Goal: Task Accomplishment & Management: Use online tool/utility

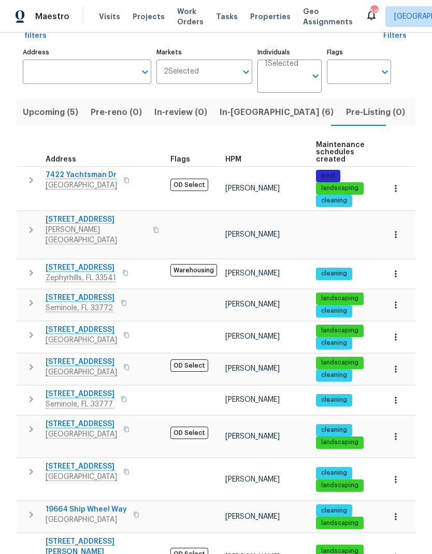
scroll to position [83, 0]
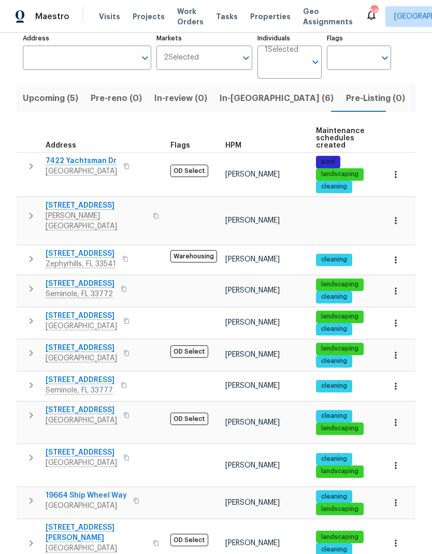
click at [26, 252] on icon "button" at bounding box center [31, 258] width 12 height 12
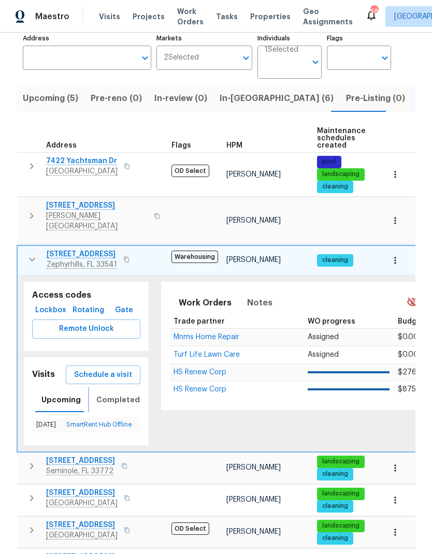
click at [99, 393] on span "Completed" at bounding box center [117, 399] width 43 height 13
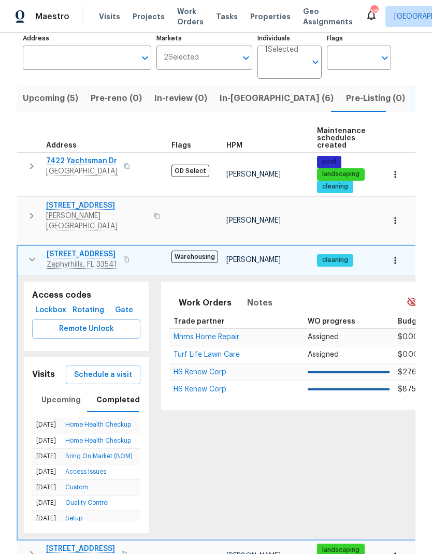
click at [33, 257] on icon "button" at bounding box center [32, 259] width 6 height 4
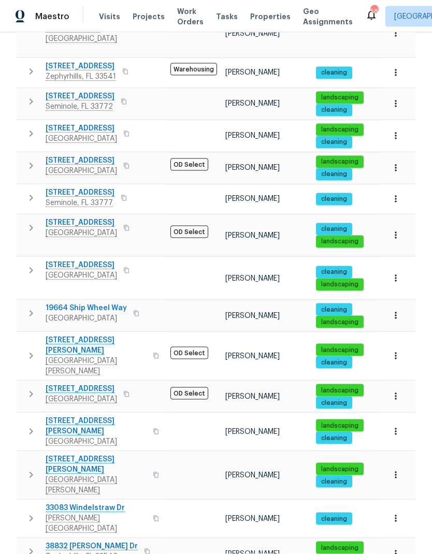
scroll to position [41, 0]
click at [36, 545] on icon "button" at bounding box center [31, 551] width 12 height 12
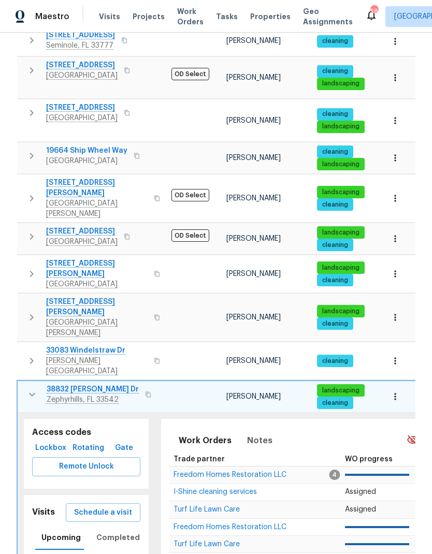
scroll to position [435, 0]
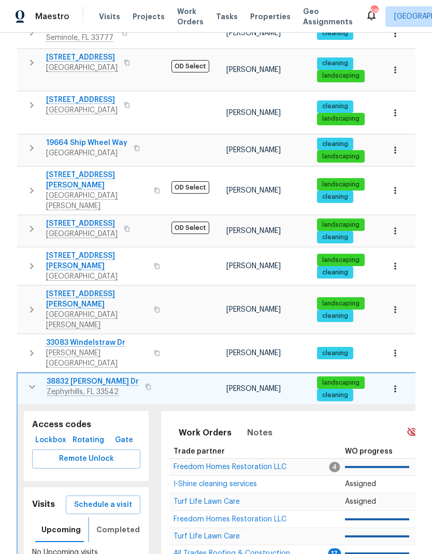
click at [100, 523] on span "Completed" at bounding box center [117, 529] width 43 height 13
click at [33, 376] on button "button" at bounding box center [32, 386] width 21 height 21
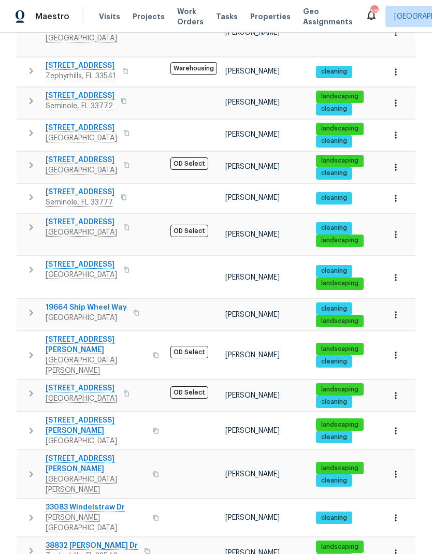
scroll to position [270, 0]
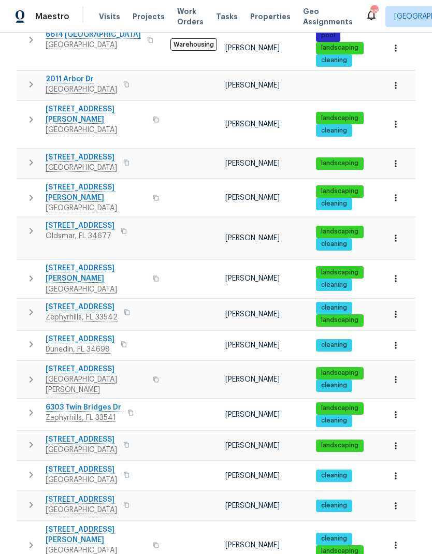
scroll to position [492, 0]
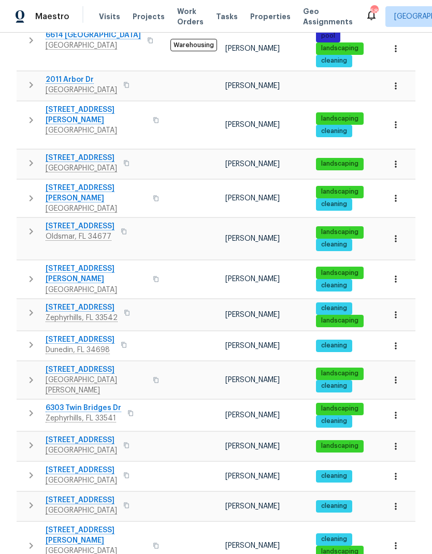
click at [30, 407] on icon "button" at bounding box center [31, 413] width 12 height 12
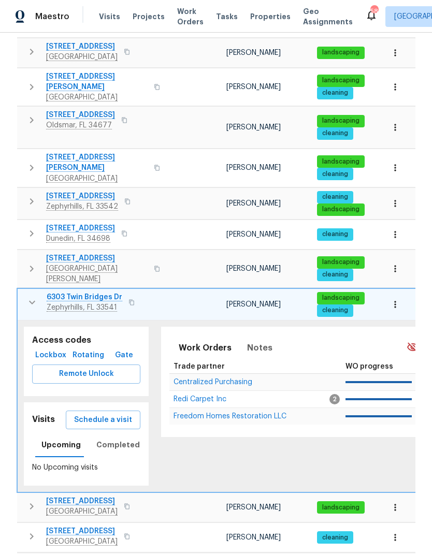
scroll to position [616, 0]
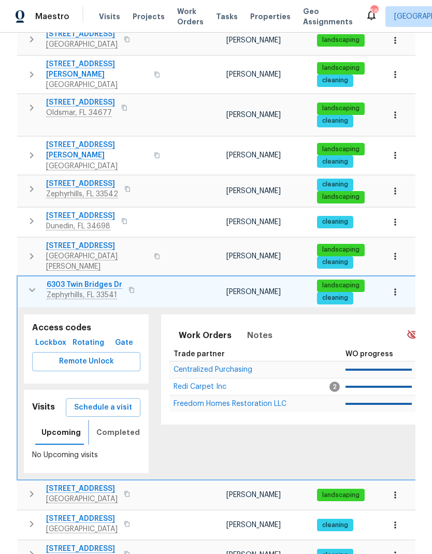
click at [98, 420] on button "Completed" at bounding box center [118, 432] width 56 height 25
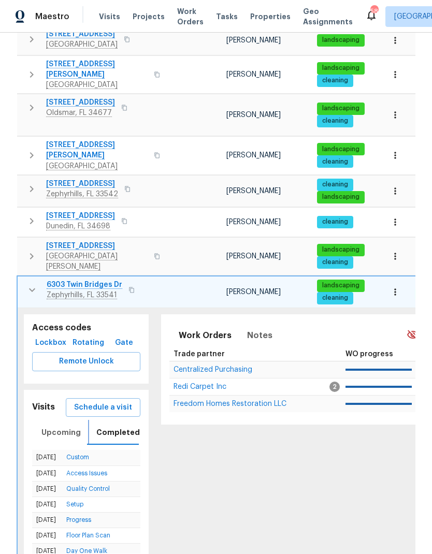
scroll to position [0, 0]
click at [81, 401] on span "Schedule a visit" at bounding box center [103, 407] width 58 height 13
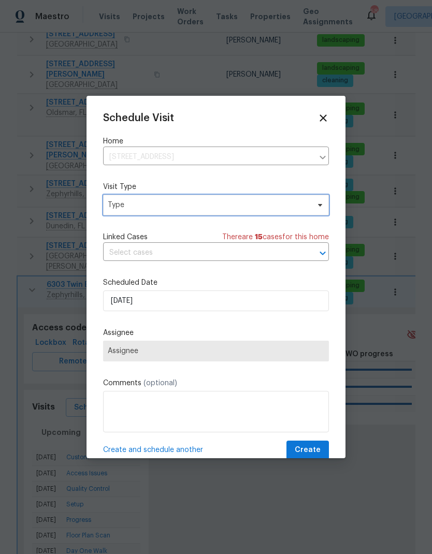
click at [272, 204] on span "Type" at bounding box center [208, 205] width 201 height 10
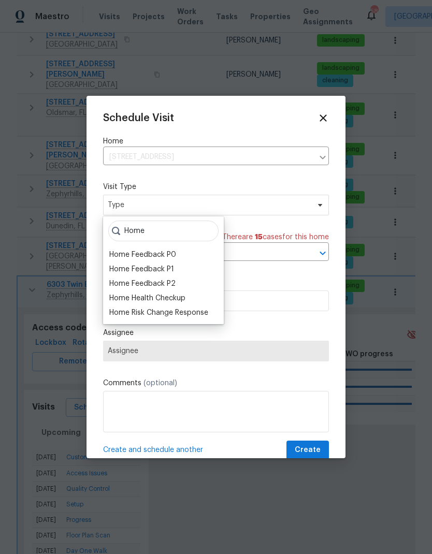
type input "Home"
click at [117, 298] on div "Home Health Checkup" at bounding box center [147, 298] width 76 height 10
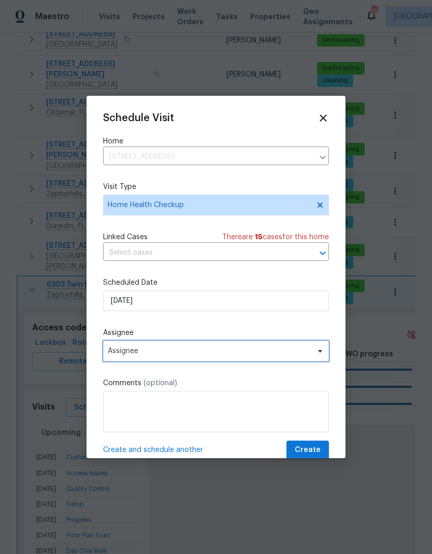
click at [111, 354] on span "Assignee" at bounding box center [209, 351] width 203 height 8
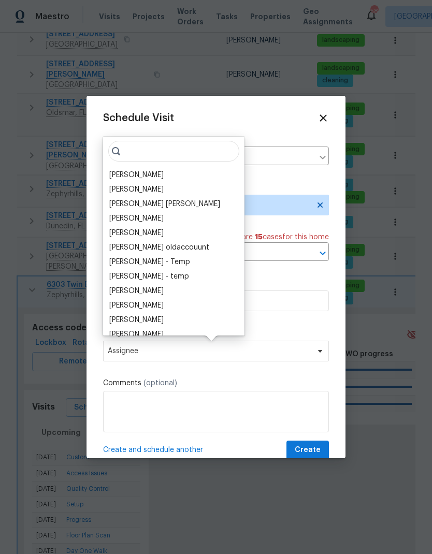
click at [112, 177] on div "[PERSON_NAME]" at bounding box center [136, 175] width 54 height 10
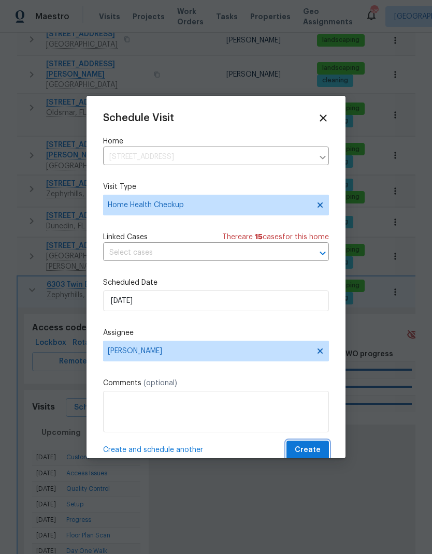
click at [309, 451] on span "Create" at bounding box center [307, 449] width 26 height 13
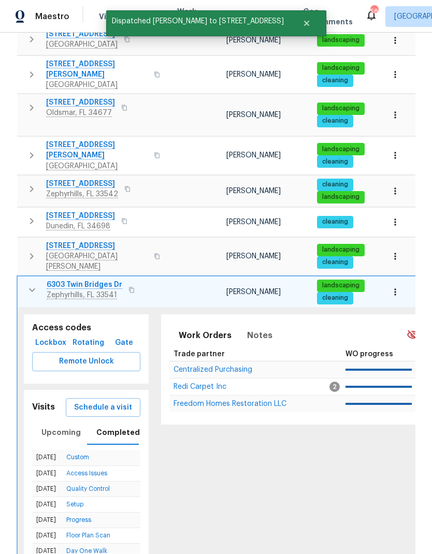
click at [27, 284] on icon "button" at bounding box center [32, 290] width 12 height 12
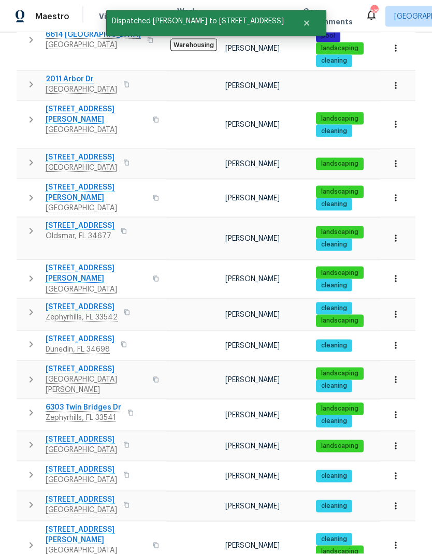
scroll to position [41, 0]
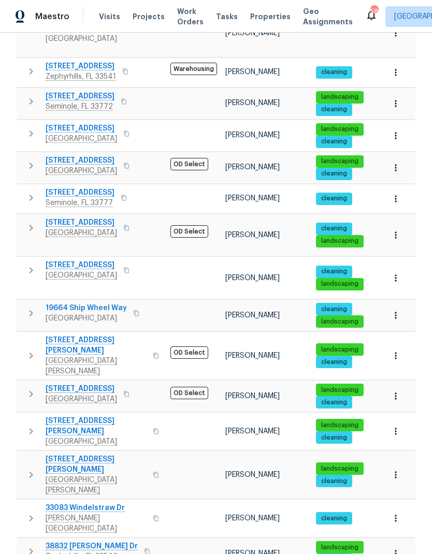
scroll to position [270, 0]
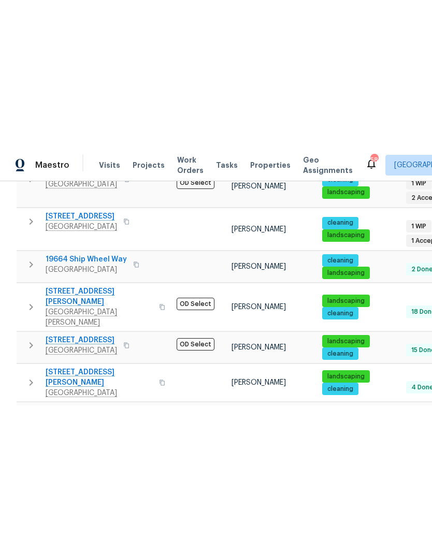
scroll to position [270, 0]
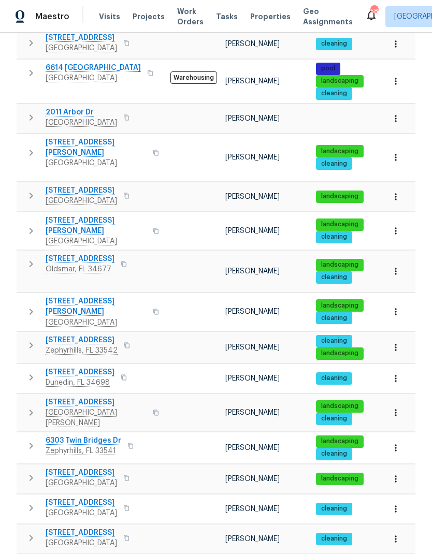
scroll to position [458, 0]
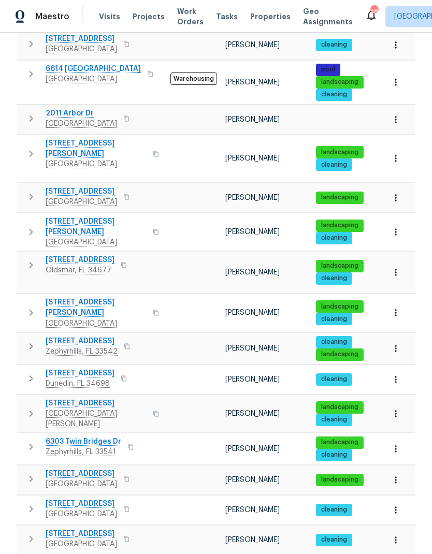
click at [29, 340] on icon "button" at bounding box center [31, 346] width 12 height 12
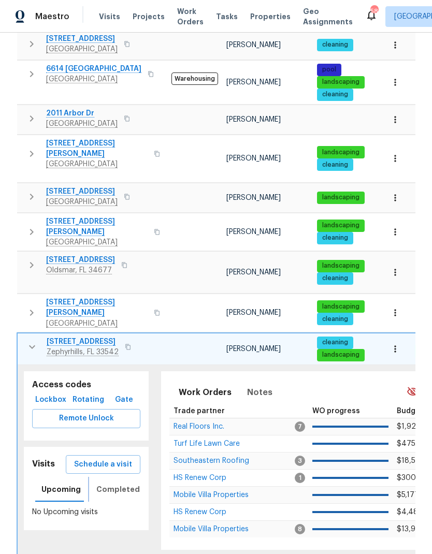
click at [103, 483] on span "Completed" at bounding box center [117, 489] width 43 height 13
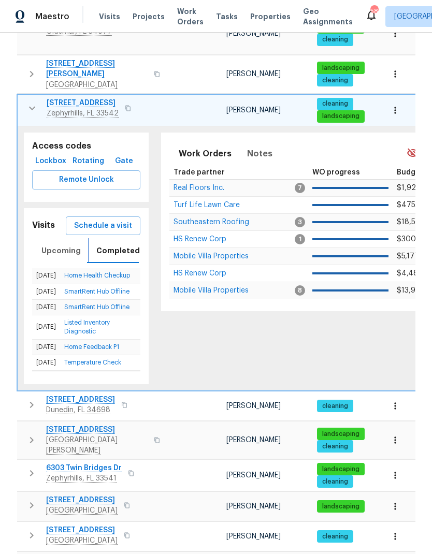
scroll to position [0, 0]
click at [84, 219] on span "Schedule a visit" at bounding box center [103, 225] width 58 height 13
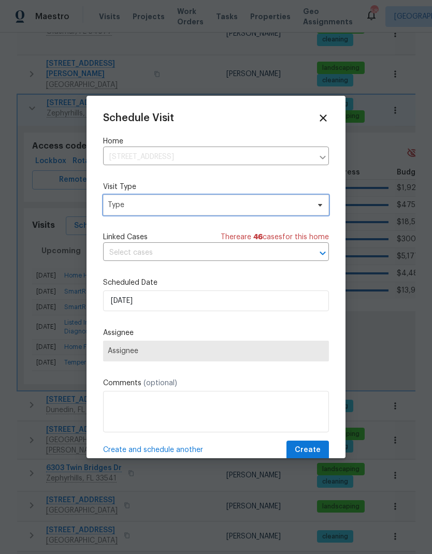
click at [112, 212] on span "Type" at bounding box center [216, 205] width 226 height 21
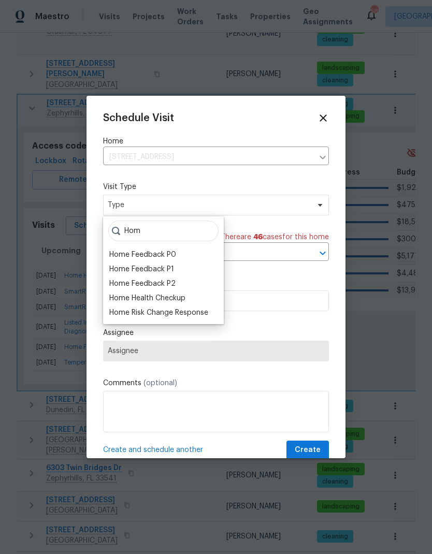
type input "Hom"
click at [111, 298] on div "Home Health Checkup" at bounding box center [147, 298] width 76 height 10
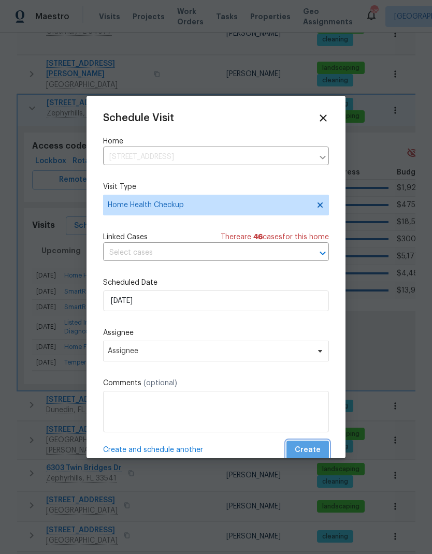
click at [313, 444] on button "Create" at bounding box center [307, 449] width 42 height 19
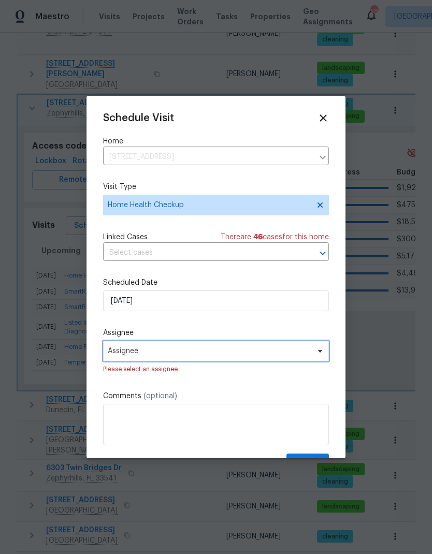
click at [289, 361] on span "Assignee" at bounding box center [216, 350] width 226 height 21
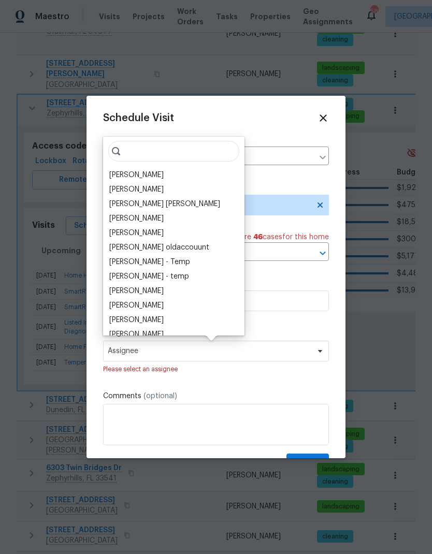
click at [110, 175] on div "[PERSON_NAME]" at bounding box center [136, 175] width 54 height 10
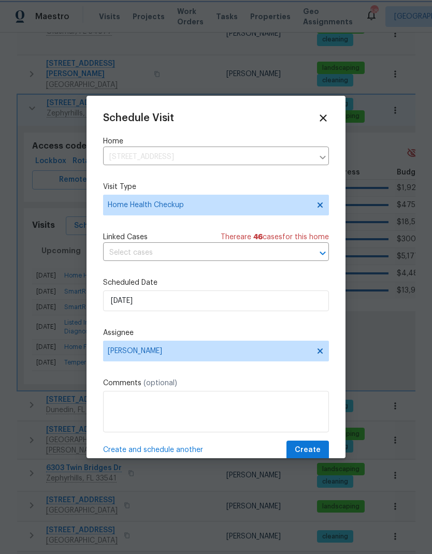
click at [314, 448] on span "Create" at bounding box center [307, 449] width 26 height 13
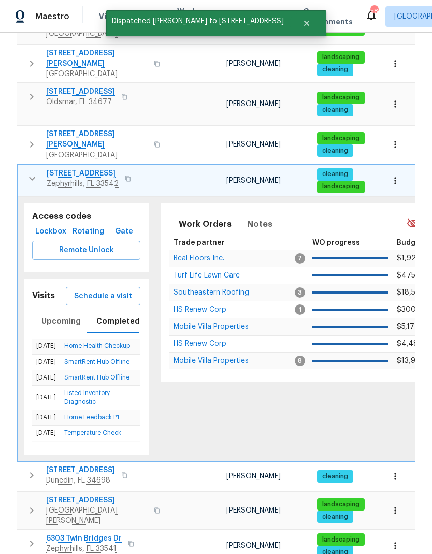
scroll to position [599, 0]
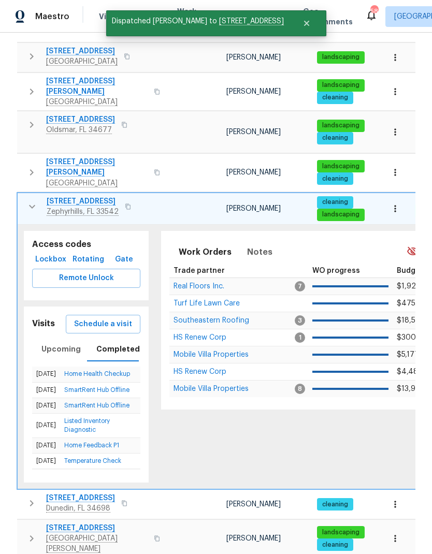
click at [127, 203] on icon "button" at bounding box center [128, 206] width 6 height 6
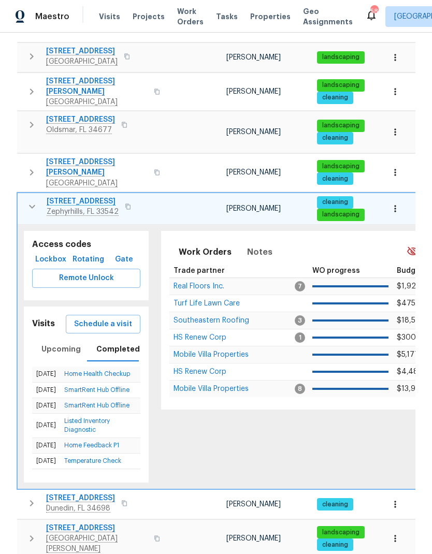
click at [26, 200] on icon "button" at bounding box center [32, 206] width 12 height 12
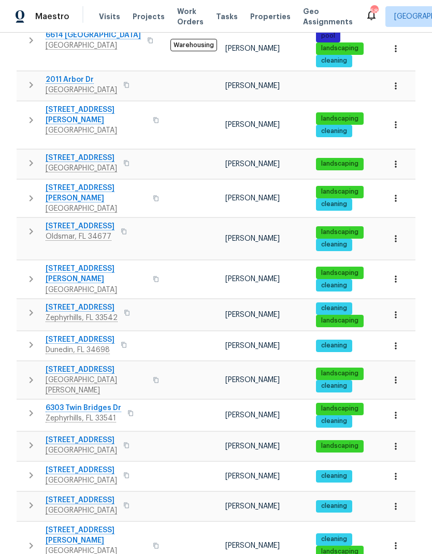
scroll to position [41, 0]
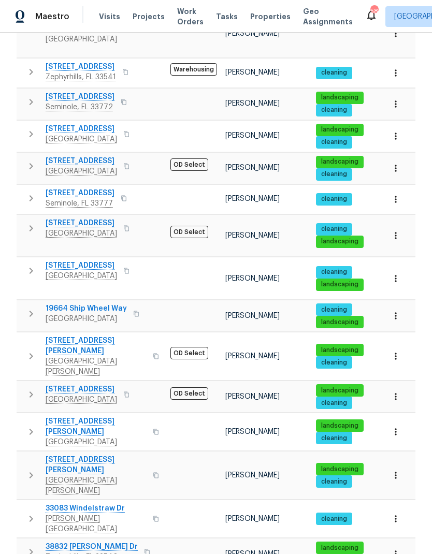
scroll to position [231, 0]
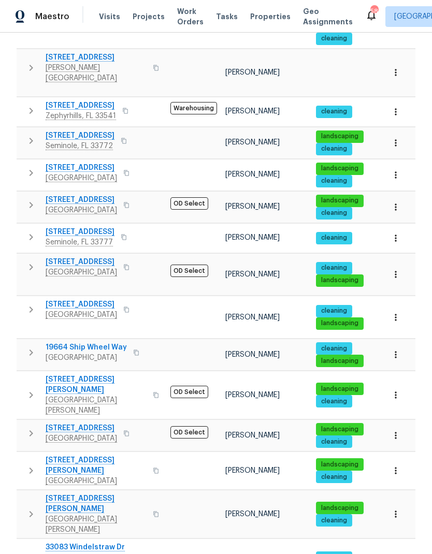
click at [30, 108] on icon "button" at bounding box center [31, 111] width 4 height 6
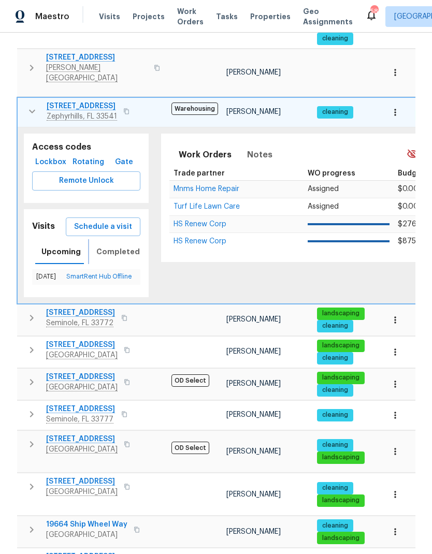
click at [96, 245] on span "Completed" at bounding box center [117, 251] width 43 height 13
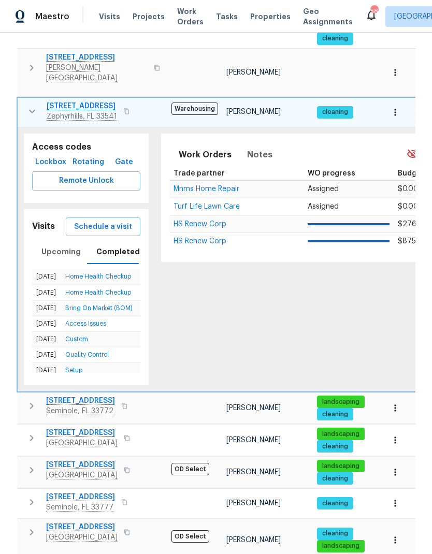
click at [80, 220] on span "Schedule a visit" at bounding box center [103, 226] width 58 height 13
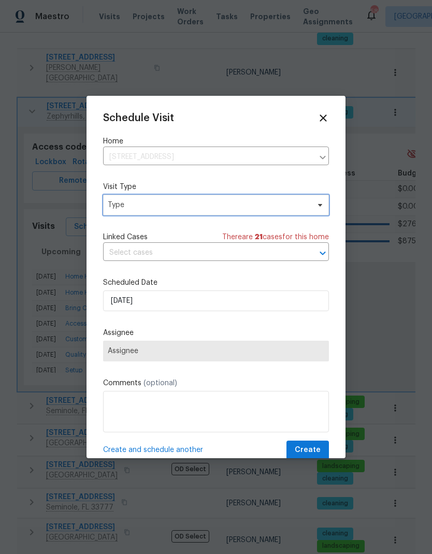
click at [110, 210] on span "Type" at bounding box center [208, 205] width 201 height 10
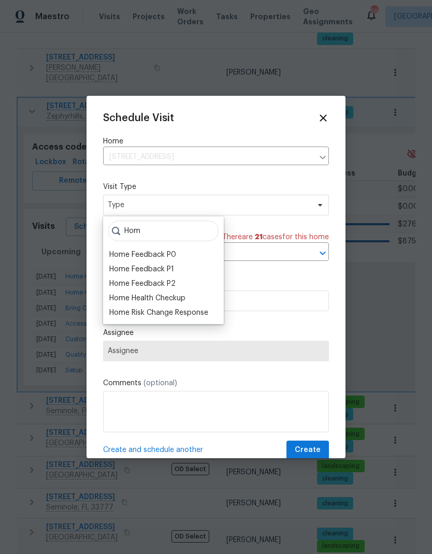
type input "Hom"
click at [113, 299] on div "Home Health Checkup" at bounding box center [147, 298] width 76 height 10
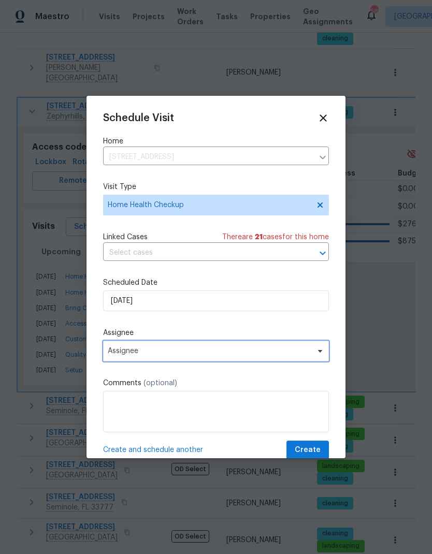
click at [288, 355] on span "Assignee" at bounding box center [209, 351] width 203 height 8
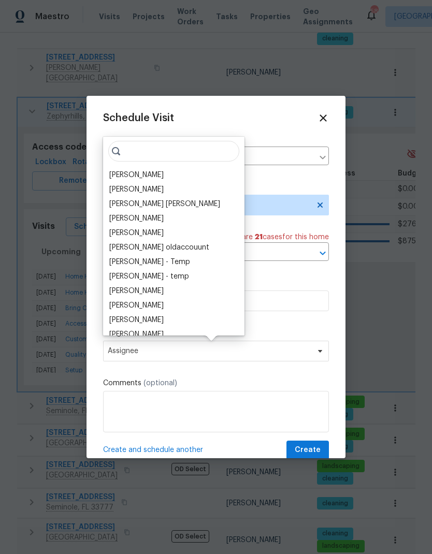
click at [110, 175] on div "[PERSON_NAME]" at bounding box center [136, 175] width 54 height 10
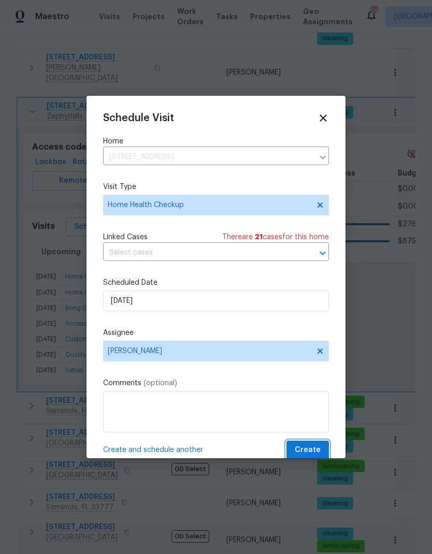
click at [312, 449] on span "Create" at bounding box center [307, 449] width 26 height 13
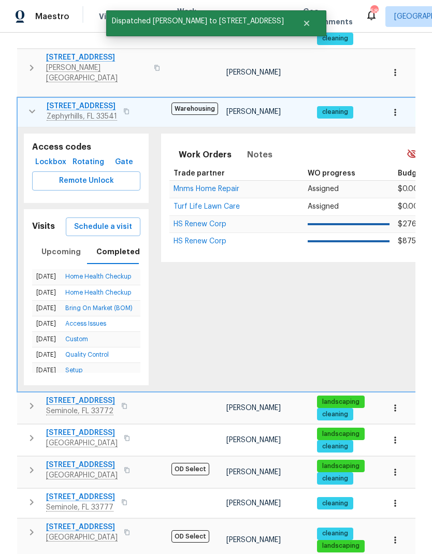
click at [30, 105] on icon "button" at bounding box center [32, 111] width 12 height 12
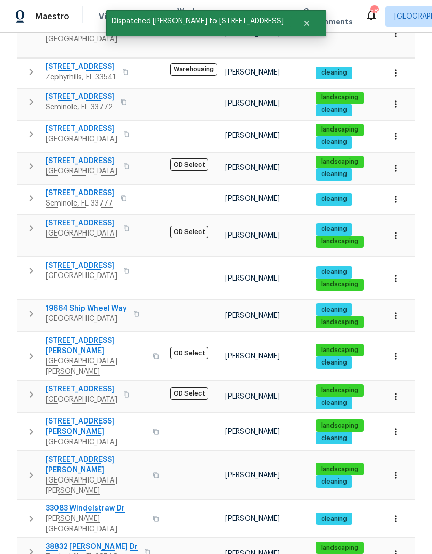
scroll to position [41, 0]
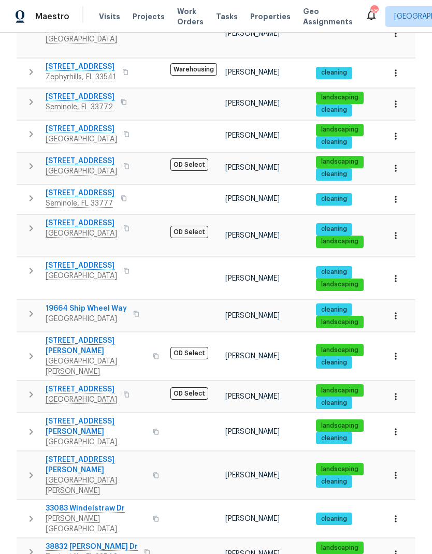
click at [34, 545] on icon "button" at bounding box center [31, 551] width 12 height 12
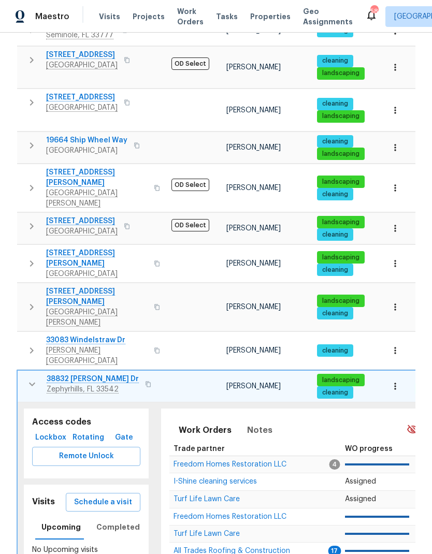
scroll to position [451, 0]
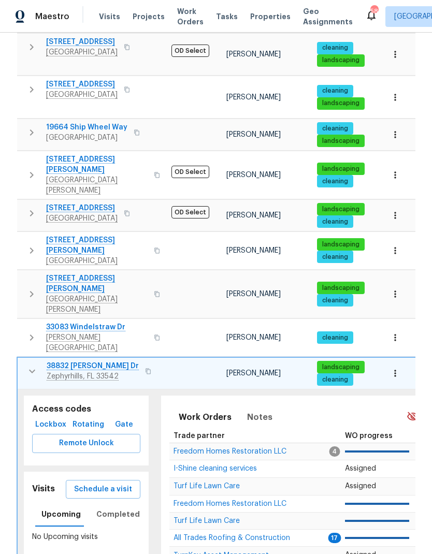
click at [80, 483] on span "Schedule a visit" at bounding box center [103, 489] width 58 height 13
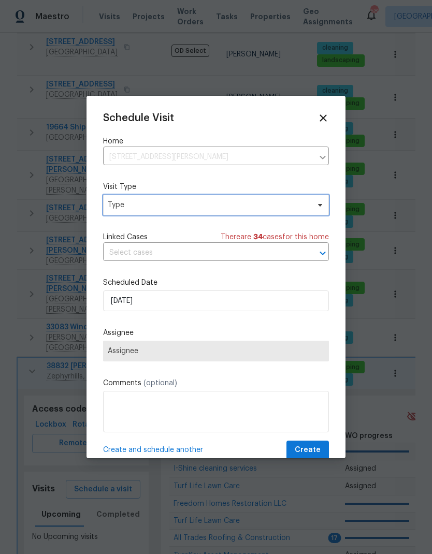
click at [114, 206] on span "Type" at bounding box center [208, 205] width 201 height 10
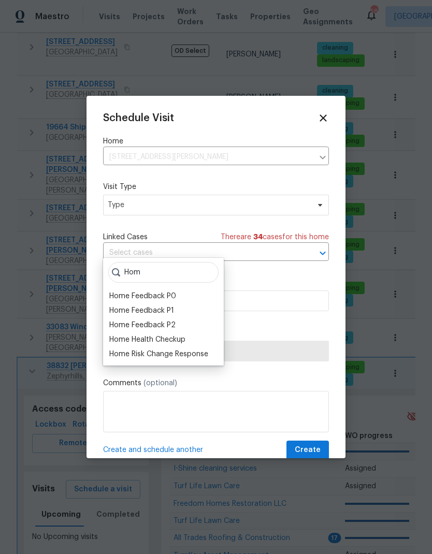
type input "Hom"
click at [112, 334] on div "Home Health Checkup" at bounding box center [147, 339] width 76 height 10
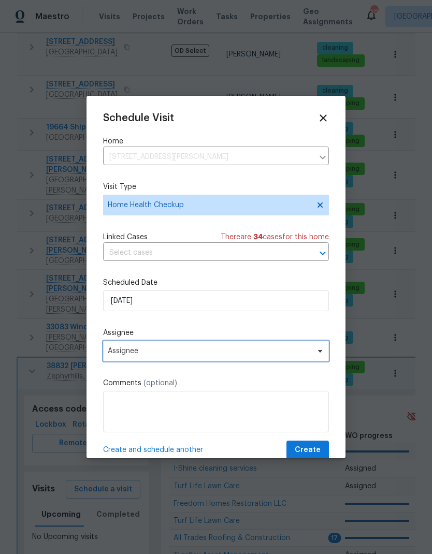
click at [299, 350] on span "Assignee" at bounding box center [209, 351] width 203 height 8
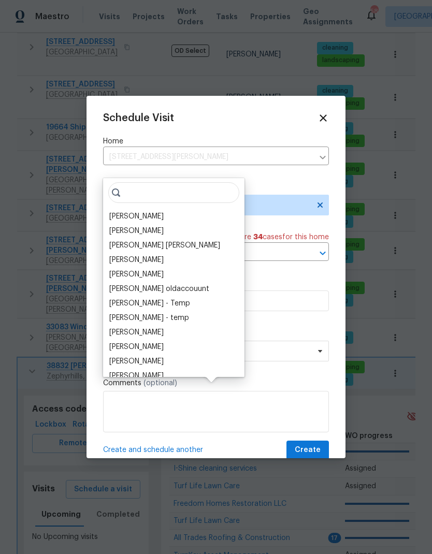
click at [110, 211] on div "[PERSON_NAME]" at bounding box center [136, 216] width 54 height 10
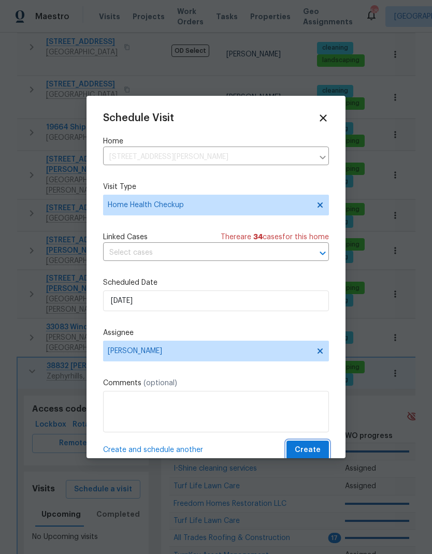
click at [308, 455] on span "Create" at bounding box center [307, 449] width 26 height 13
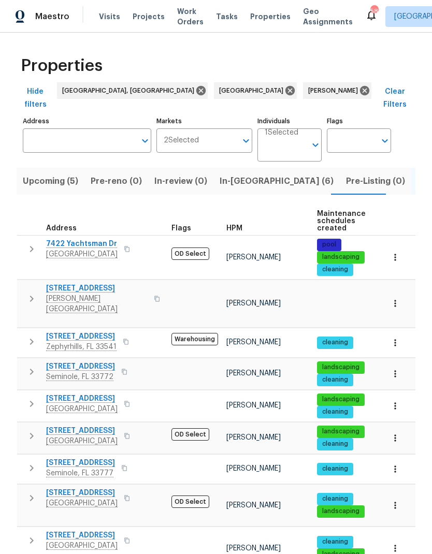
scroll to position [0, 0]
click at [247, 174] on span "In-[GEOGRAPHIC_DATA] (6)" at bounding box center [276, 181] width 114 height 14
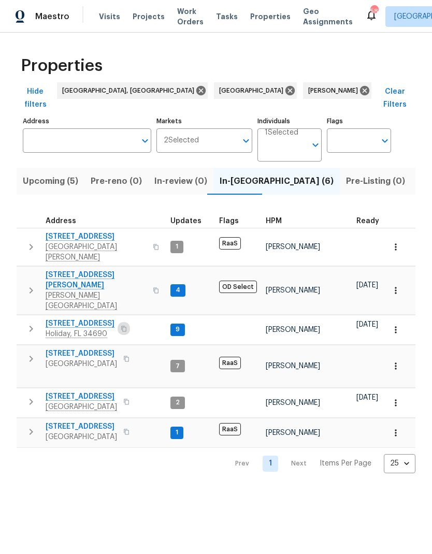
click at [122, 321] on button "button" at bounding box center [123, 328] width 12 height 14
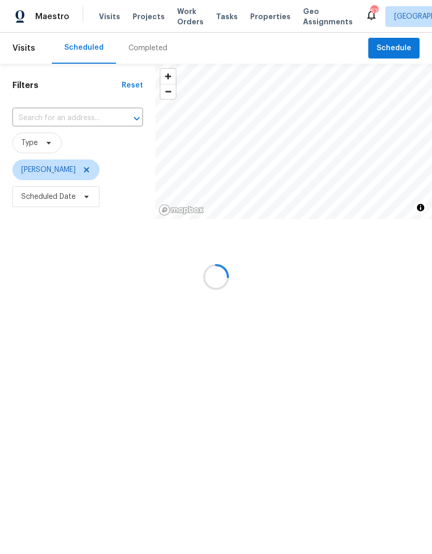
click at [36, 120] on div at bounding box center [216, 277] width 432 height 554
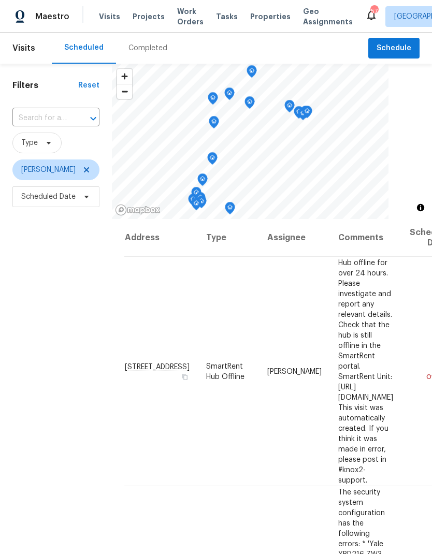
click at [39, 117] on input "text" at bounding box center [41, 118] width 58 height 16
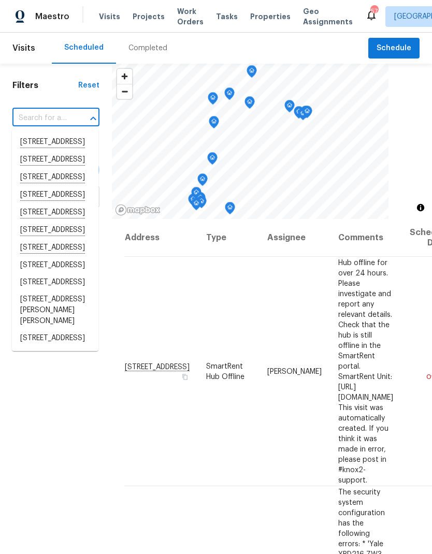
click at [31, 119] on input "text" at bounding box center [41, 118] width 58 height 16
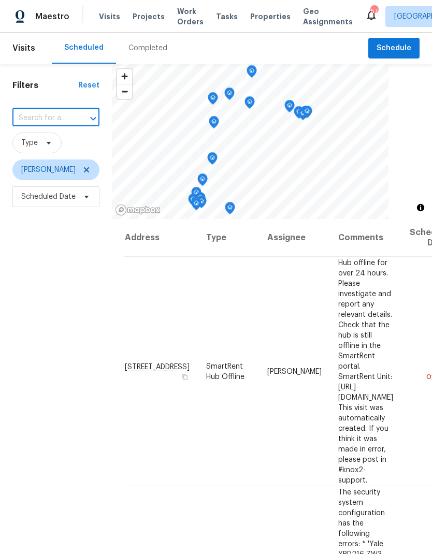
paste input "6844 Northlake Dr Zephyrhills FL 33542"
type input "6844 Northlake Dr Zephyrhills FL 33542"
click at [35, 149] on li "[STREET_ADDRESS]" at bounding box center [55, 142] width 86 height 18
